Goal: Task Accomplishment & Management: Manage account settings

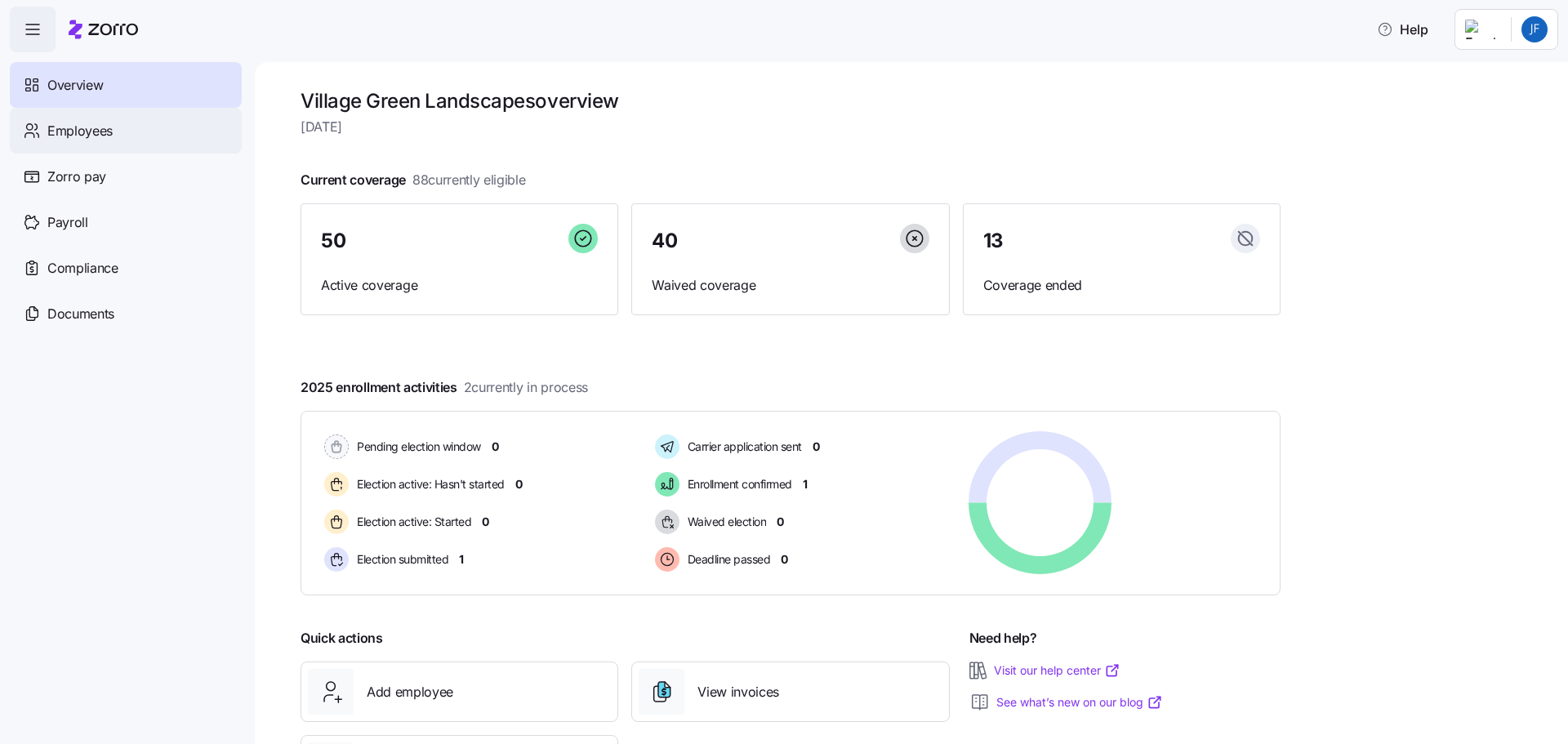
click at [83, 132] on span "Employees" at bounding box center [80, 131] width 65 height 20
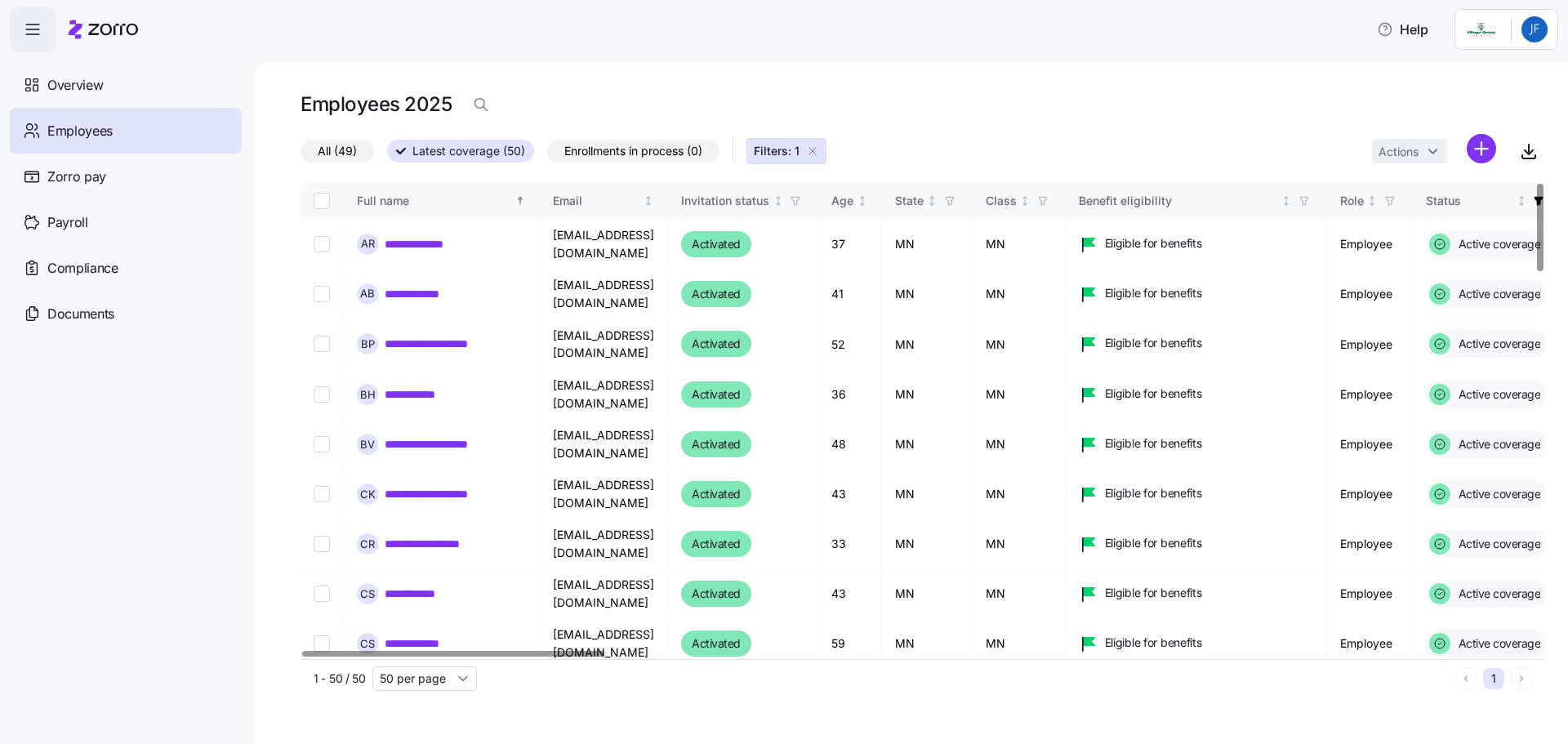
click at [89, 135] on span "Employees" at bounding box center [80, 131] width 65 height 20
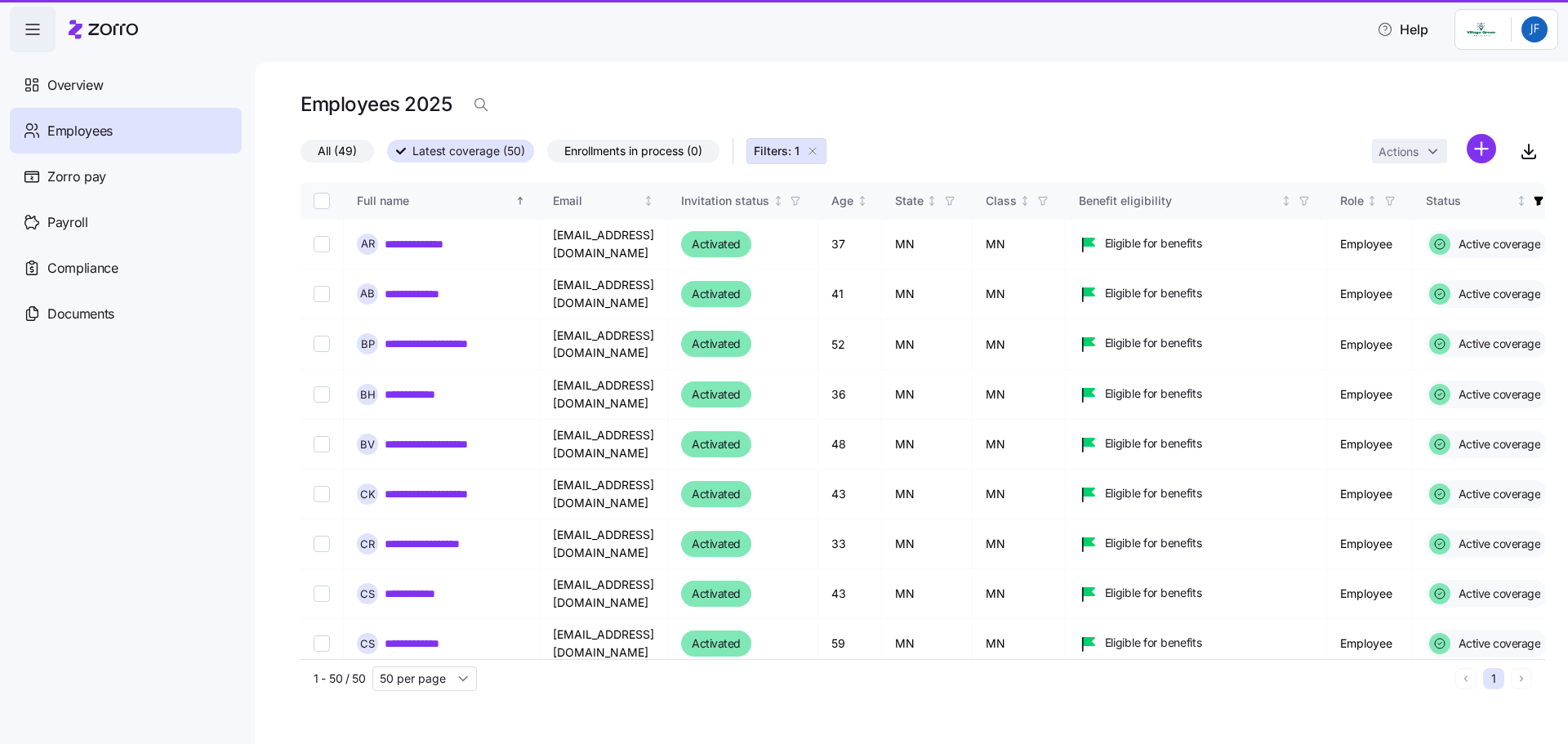
click at [89, 135] on span "Employees" at bounding box center [80, 131] width 65 height 20
click at [1526, 155] on icon "button" at bounding box center [1528, 151] width 19 height 19
